Goal: Use online tool/utility: Utilize a website feature to perform a specific function

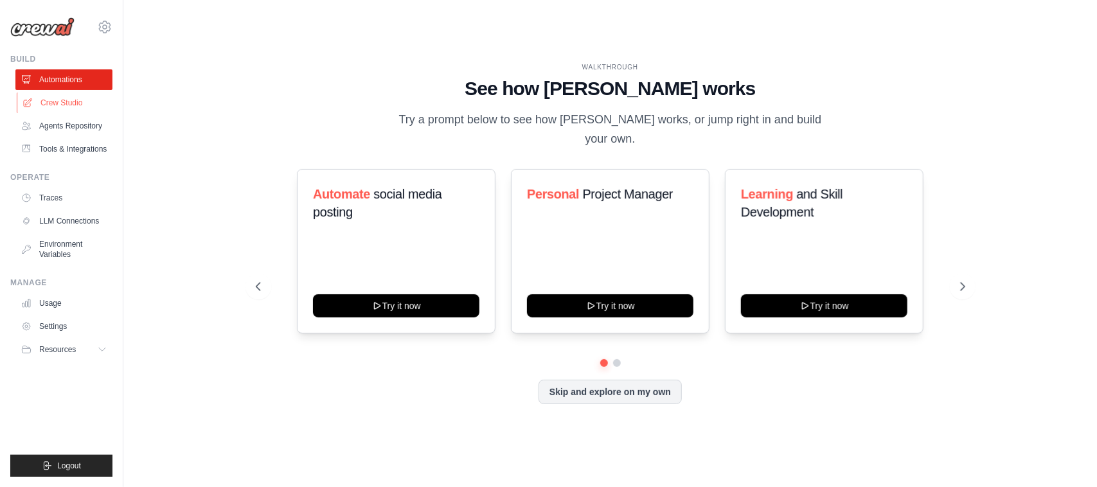
click at [61, 98] on link "Crew Studio" at bounding box center [65, 103] width 97 height 21
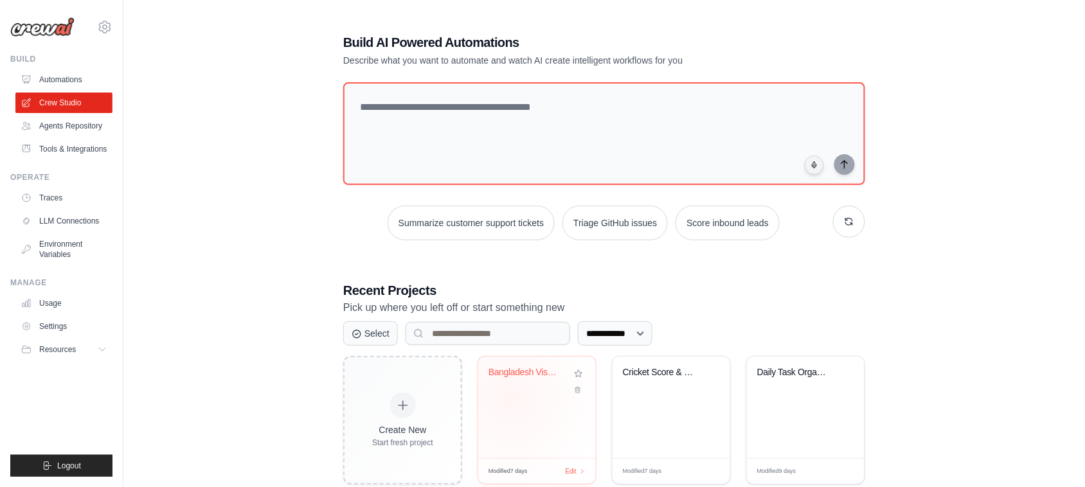
click at [510, 400] on div "Bangladesh Visa Invitation Letter G..." at bounding box center [537, 408] width 118 height 102
click at [519, 399] on div "Bangladesh Visa Invitation Letter G..." at bounding box center [537, 408] width 118 height 102
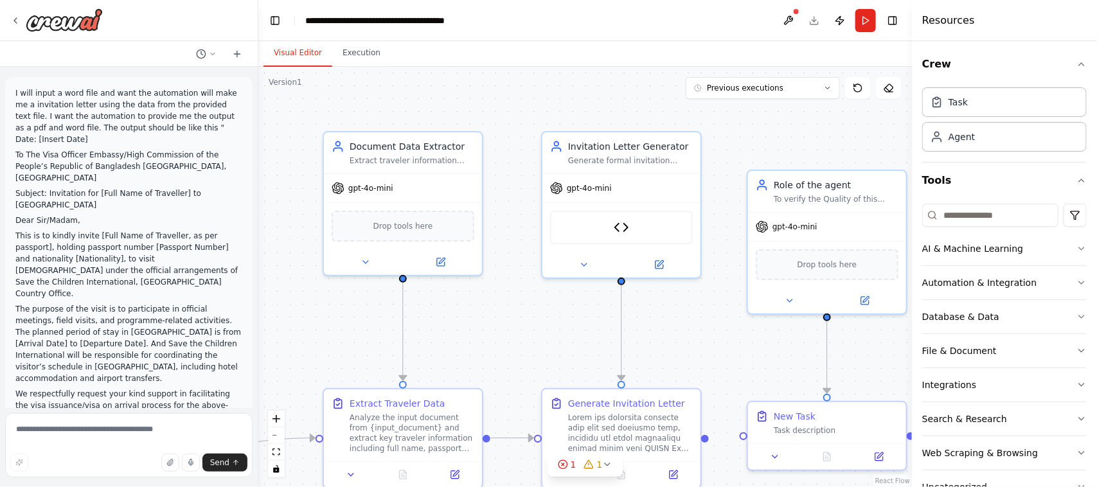
scroll to position [6581, 0]
